Goal: Task Accomplishment & Management: Manage account settings

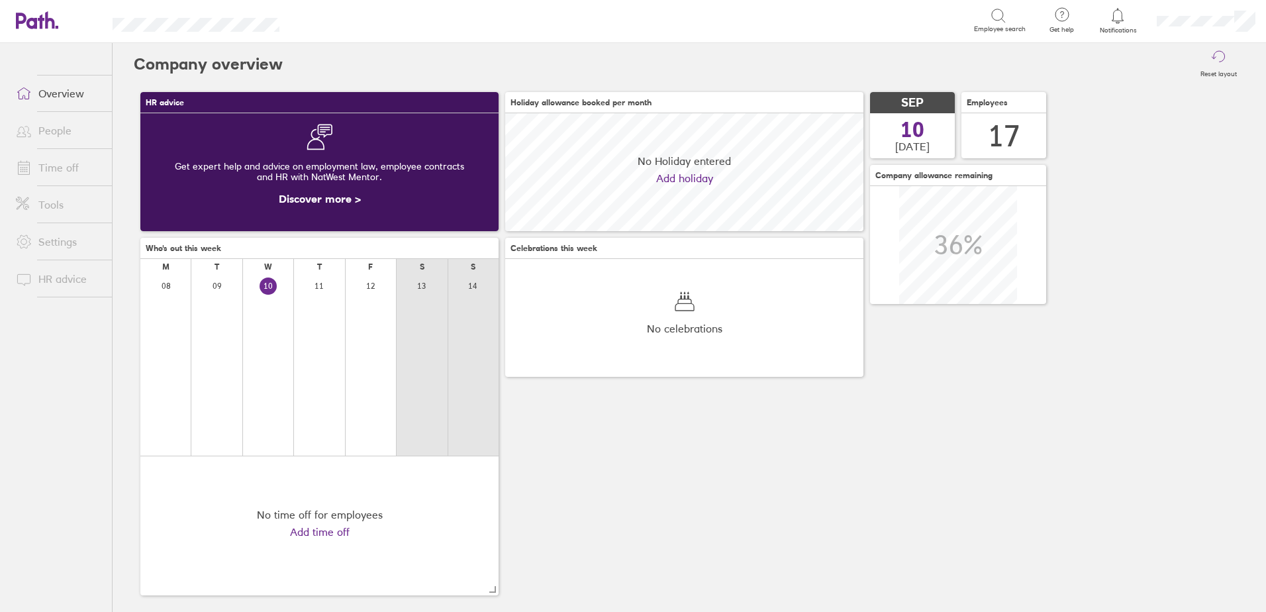
scroll to position [118, 358]
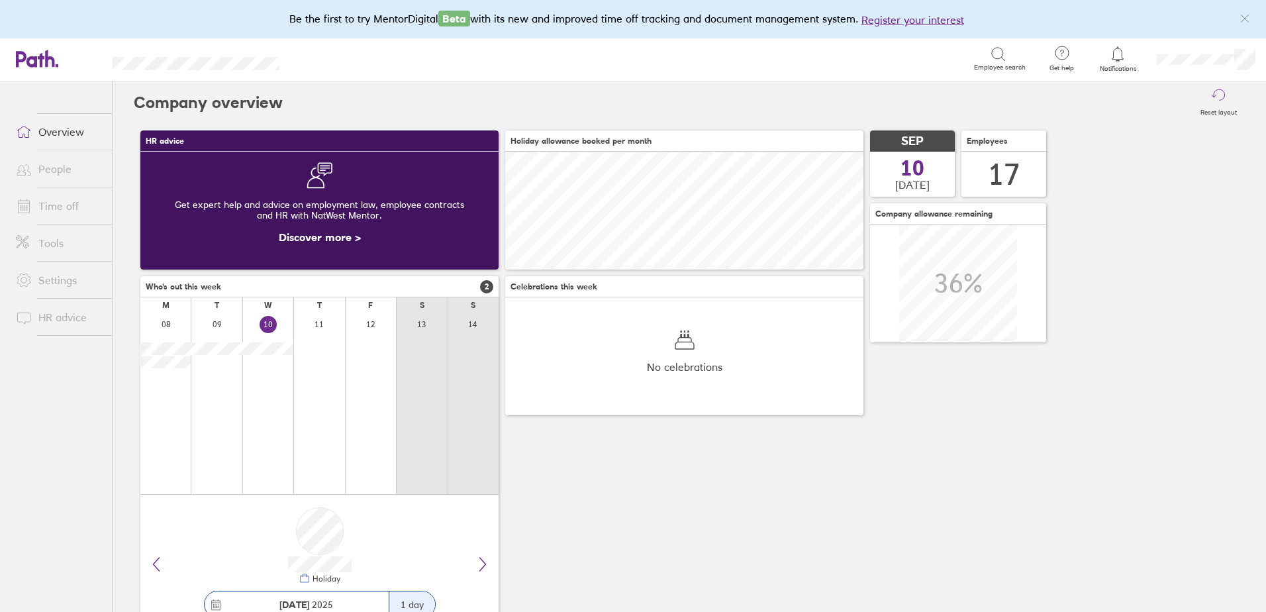
click at [1113, 52] on icon at bounding box center [1118, 54] width 16 height 16
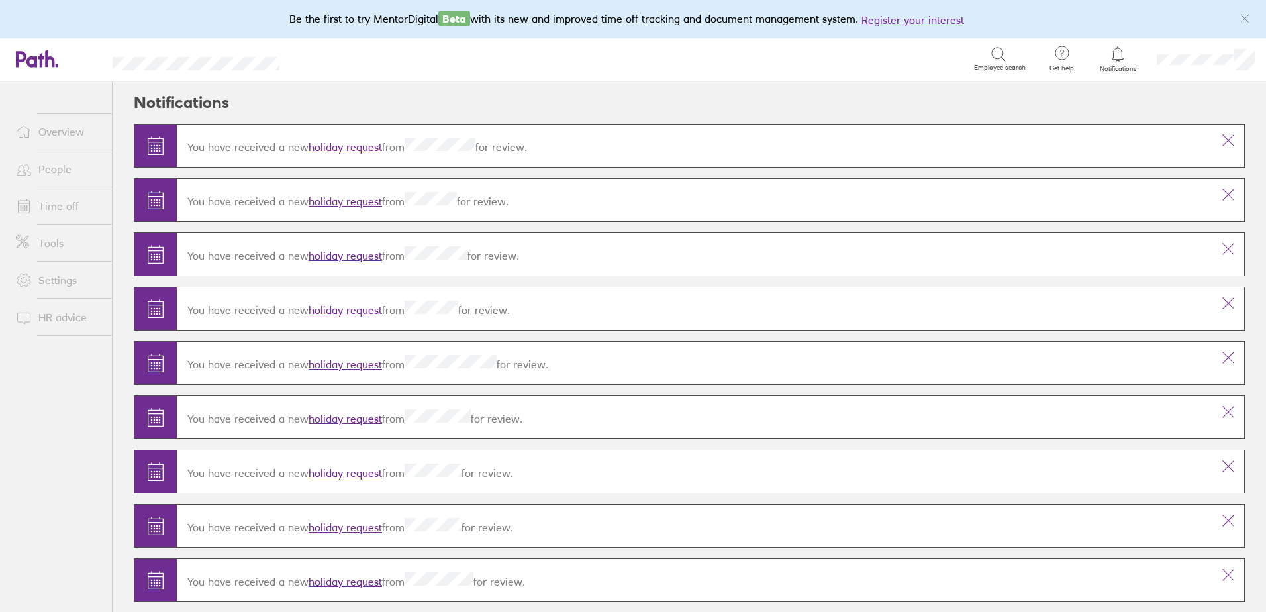
click at [332, 307] on link "holiday request" at bounding box center [345, 309] width 73 height 13
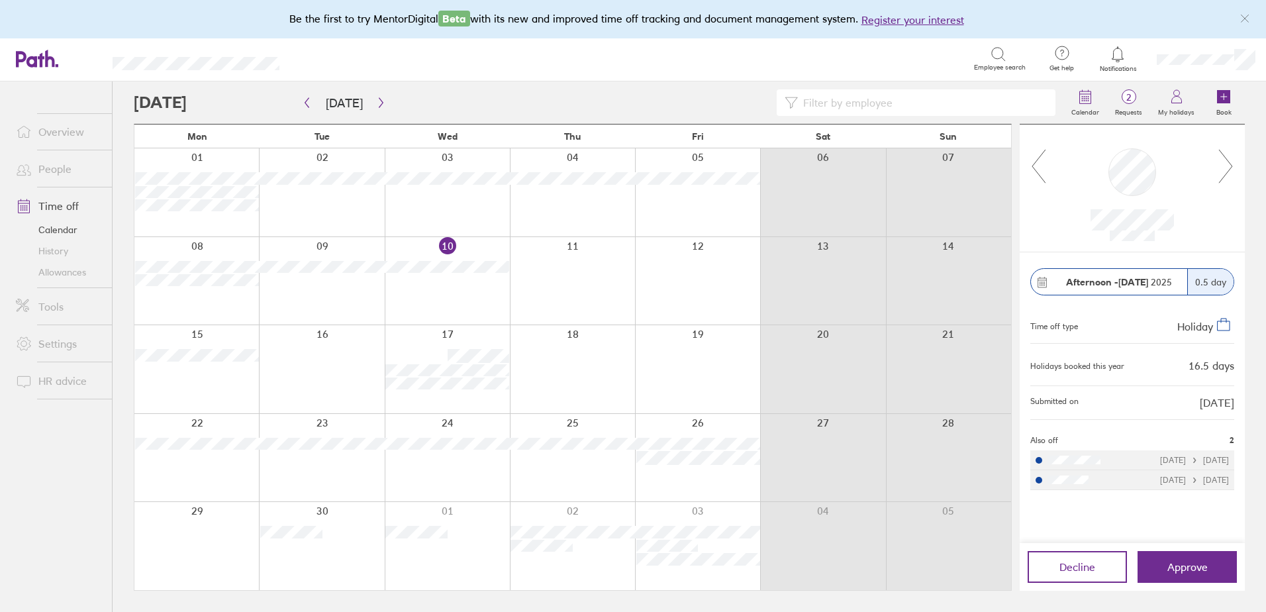
click at [1230, 175] on icon at bounding box center [1226, 166] width 17 height 36
drag, startPoint x: 1190, startPoint y: 557, endPoint x: 1198, endPoint y: 562, distance: 9.2
click at [1198, 562] on button "Approve" at bounding box center [1186, 567] width 99 height 32
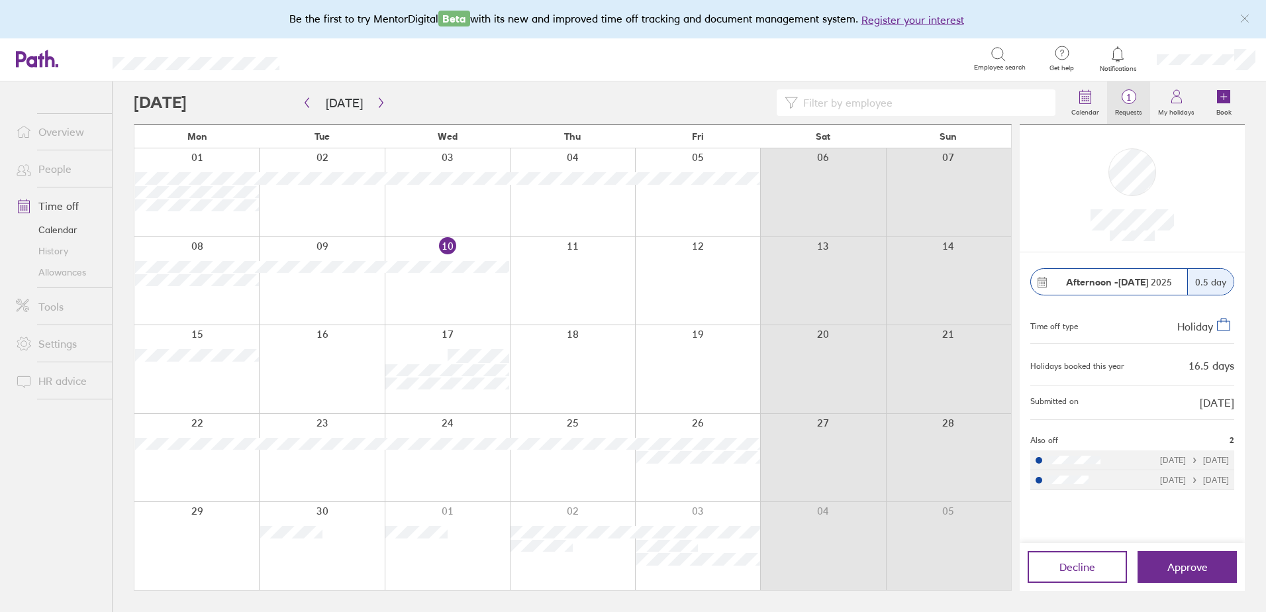
click at [1129, 99] on span "1" at bounding box center [1128, 97] width 43 height 11
